Goal: Use online tool/utility: Utilize a website feature to perform a specific function

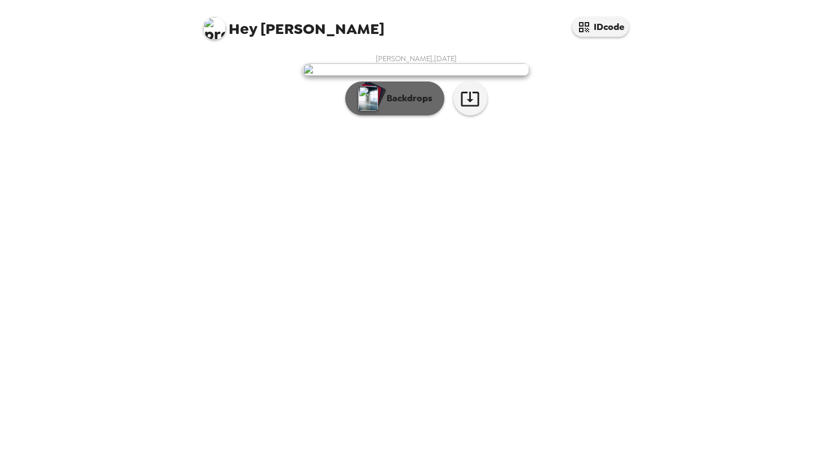
click at [405, 105] on p "Backdrops" at bounding box center [407, 99] width 52 height 14
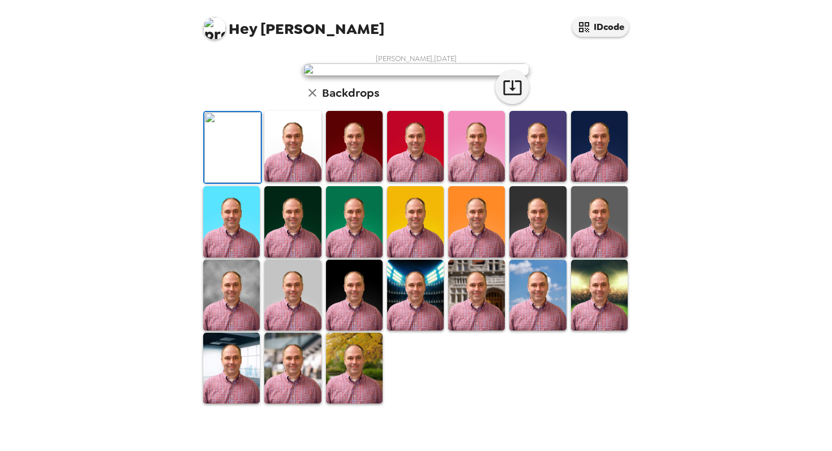
scroll to position [242, 0]
click at [356, 385] on img at bounding box center [354, 368] width 57 height 71
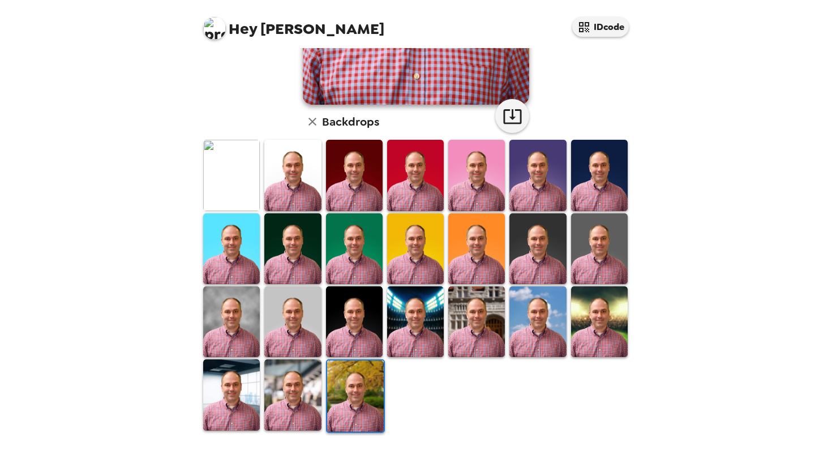
click at [373, 319] on img at bounding box center [354, 321] width 57 height 71
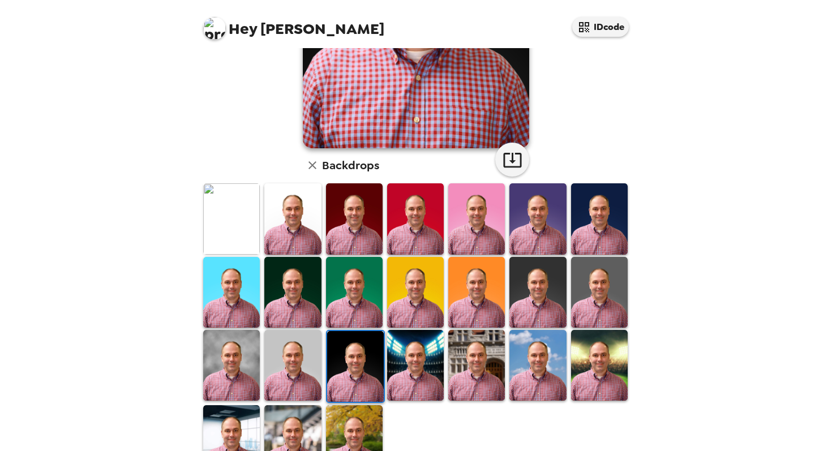
drag, startPoint x: 299, startPoint y: 349, endPoint x: 276, endPoint y: 351, distance: 23.3
click at [299, 349] on img at bounding box center [292, 365] width 57 height 71
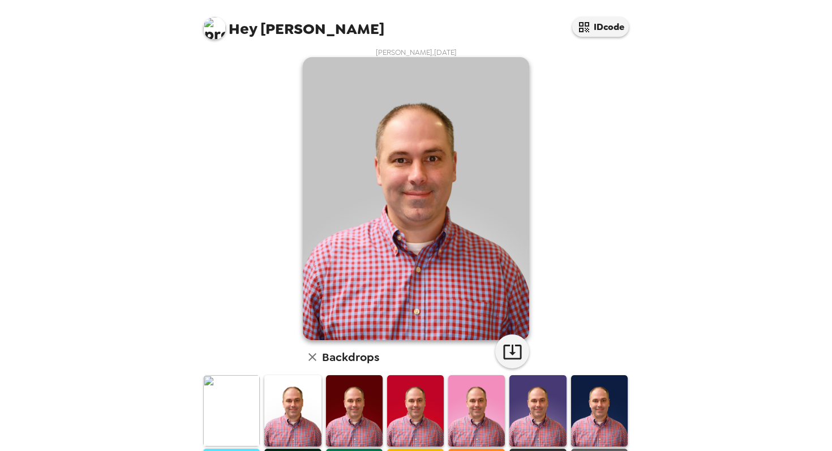
scroll to position [0, 0]
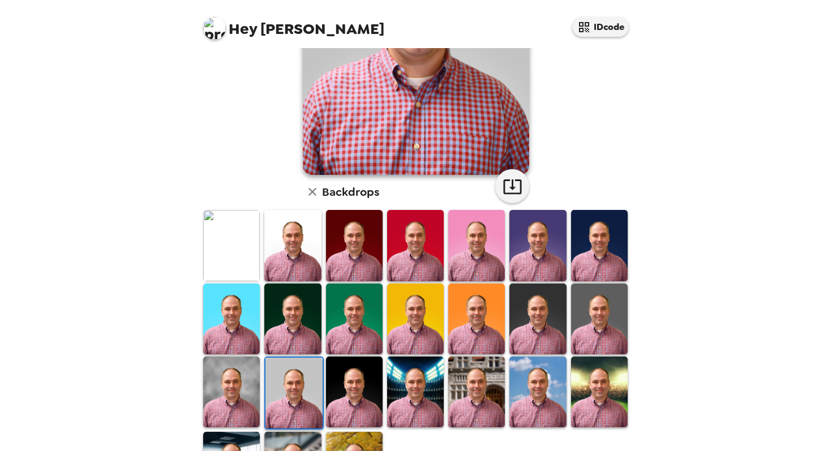
click at [220, 378] on img at bounding box center [231, 392] width 57 height 71
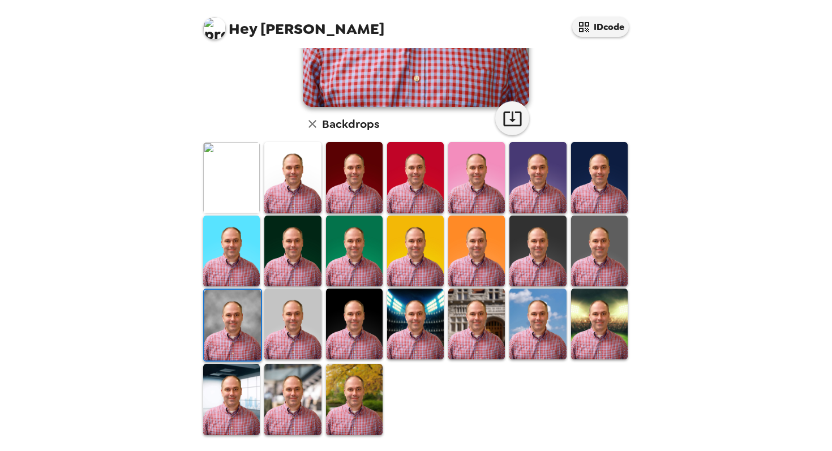
scroll to position [242, 0]
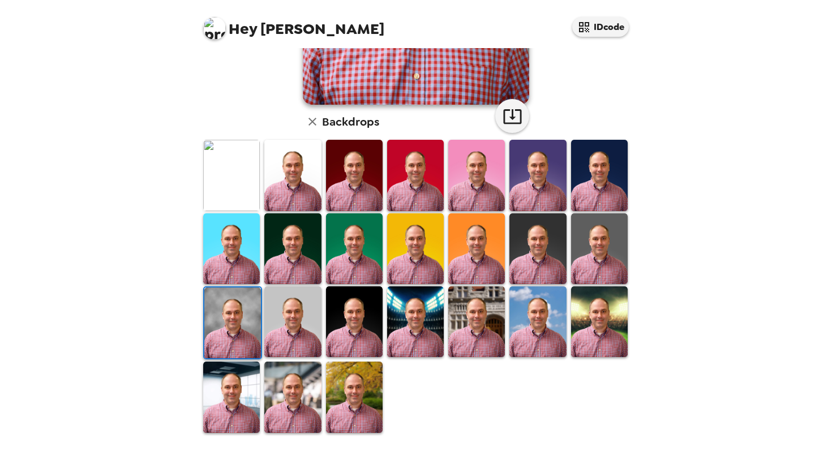
drag, startPoint x: 362, startPoint y: 395, endPoint x: 367, endPoint y: 375, distance: 20.6
click at [362, 395] on img at bounding box center [354, 397] width 57 height 71
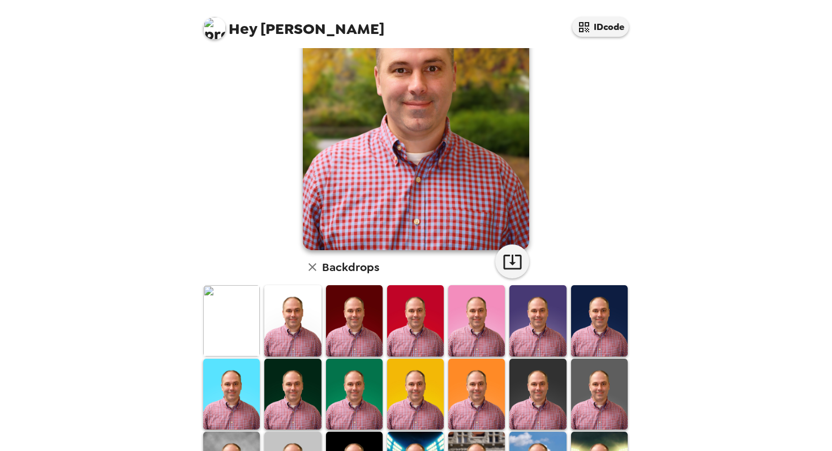
scroll to position [0, 0]
